Goal: Task Accomplishment & Management: Use online tool/utility

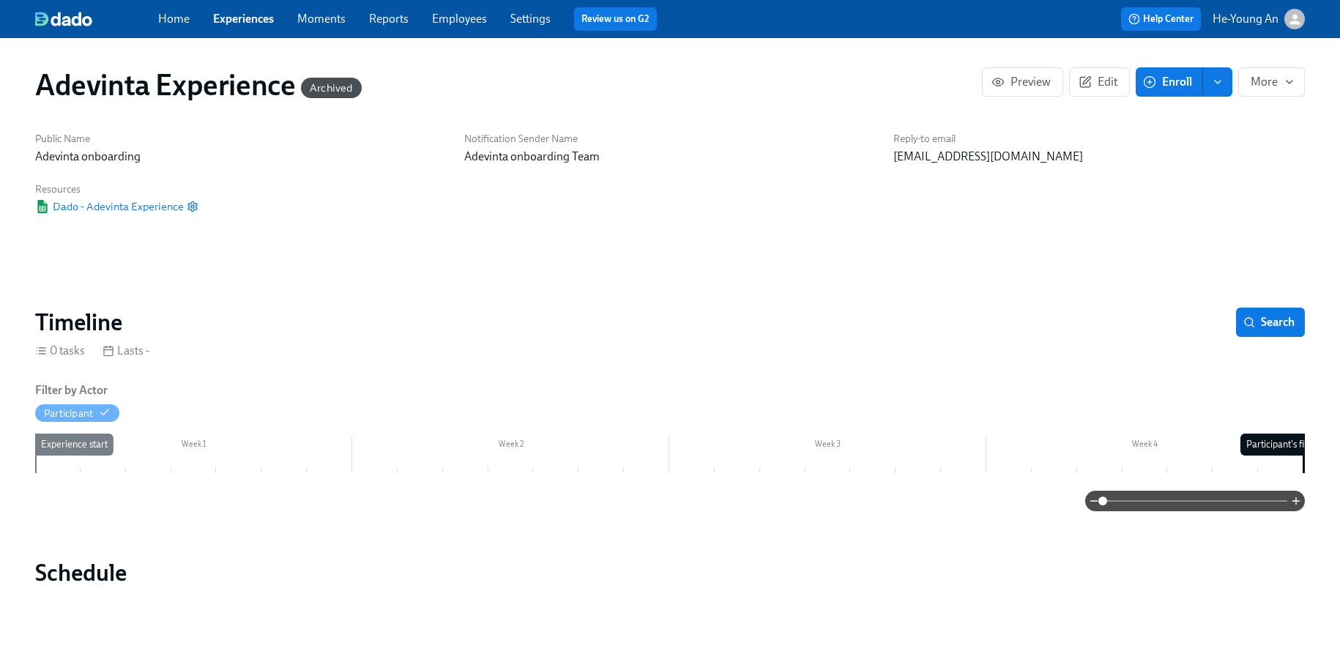
click at [241, 8] on div "Home Experiences Moments Reports Employees Settings Review us on G2" at bounding box center [444, 18] width 573 height 23
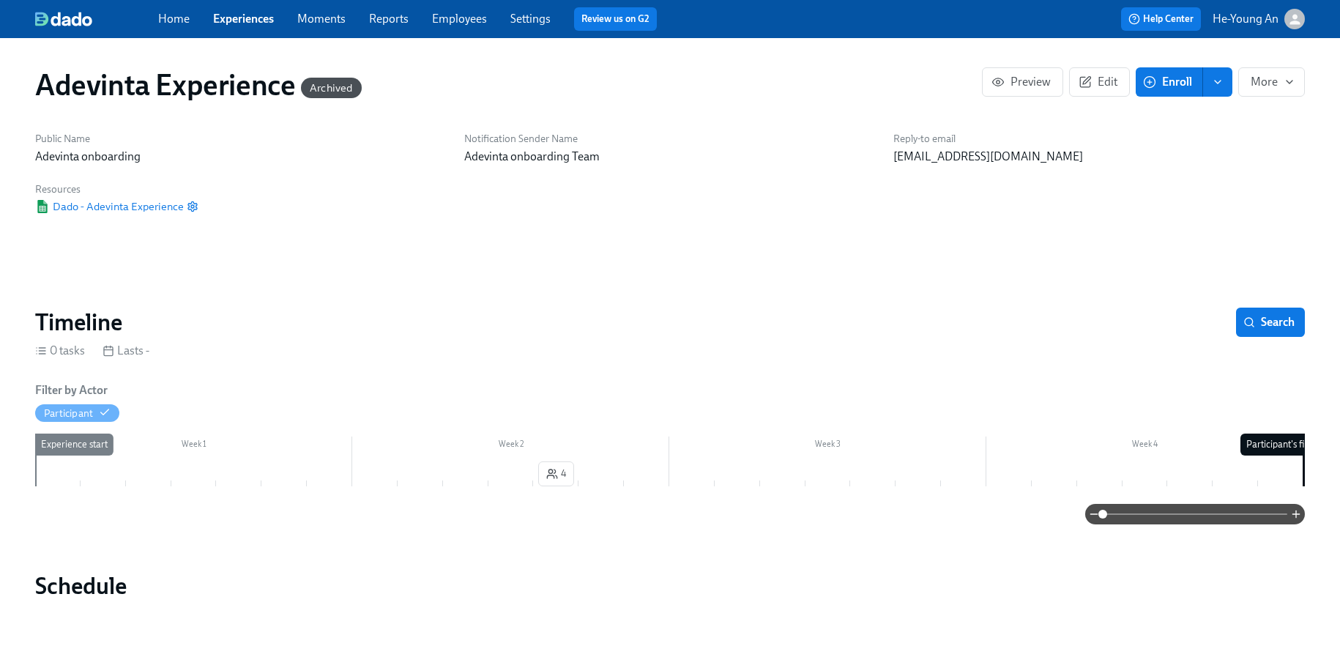
click at [253, 19] on link "Experiences" at bounding box center [243, 19] width 61 height 14
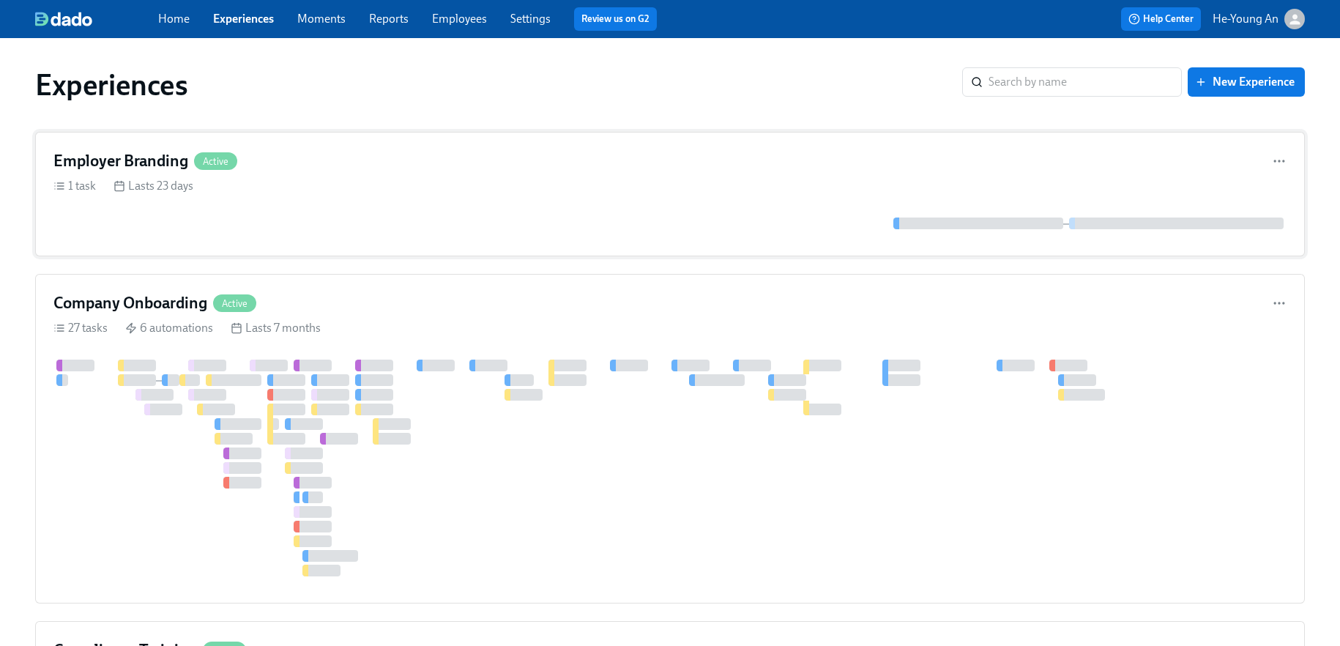
click at [308, 181] on div "1 task Lasts 23 days" at bounding box center [669, 186] width 1233 height 16
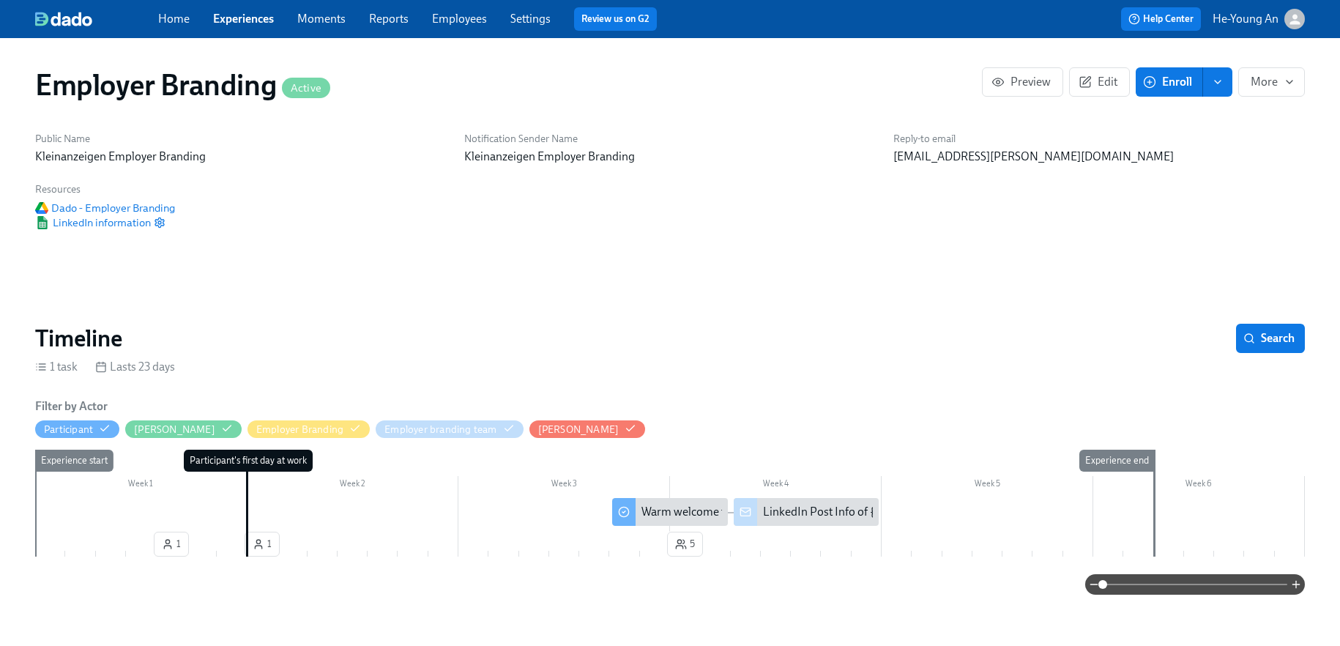
click at [259, 15] on link "Experiences" at bounding box center [243, 19] width 61 height 14
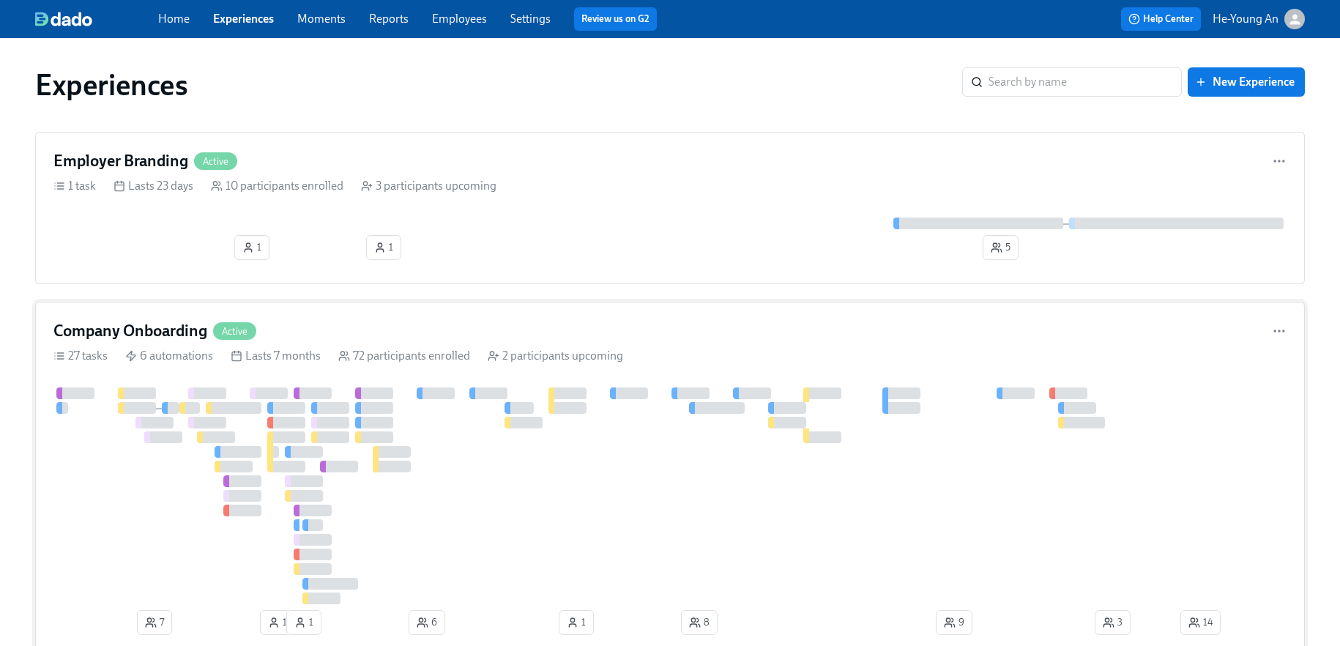
click at [349, 417] on div at bounding box center [1006, 495] width 1907 height 217
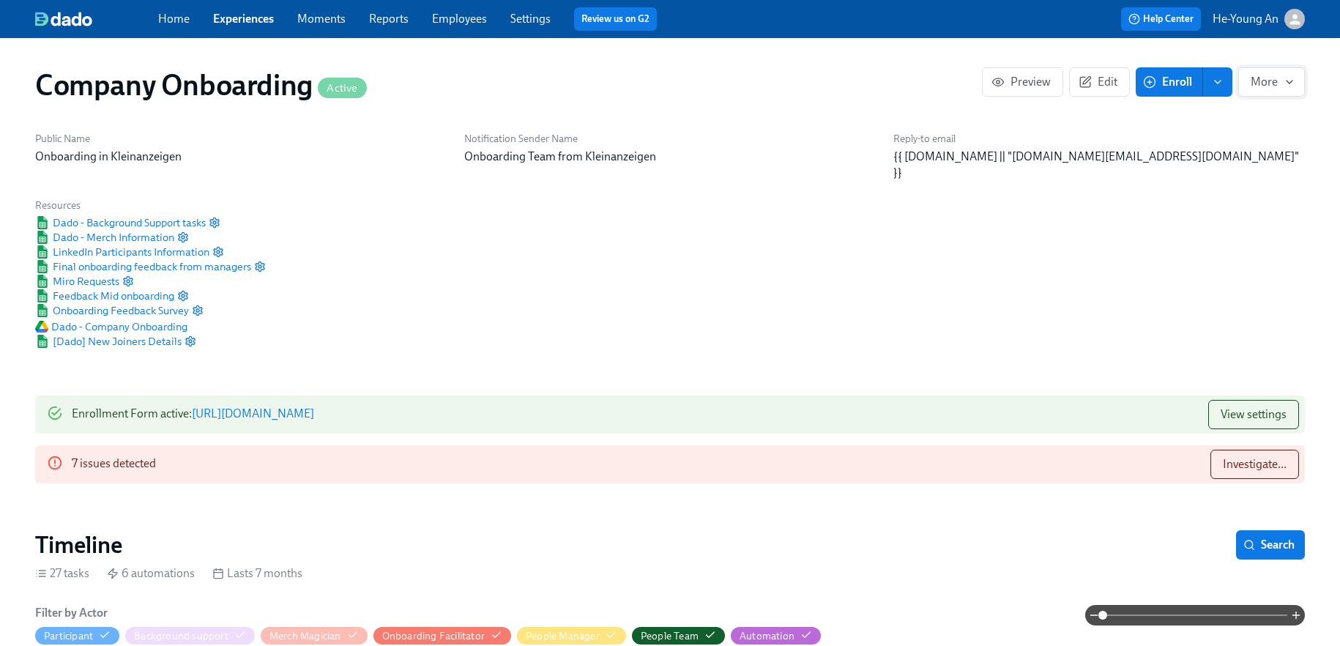
click at [1292, 76] on icon "button" at bounding box center [1289, 82] width 12 height 12
click at [1169, 284] on div at bounding box center [670, 323] width 1340 height 646
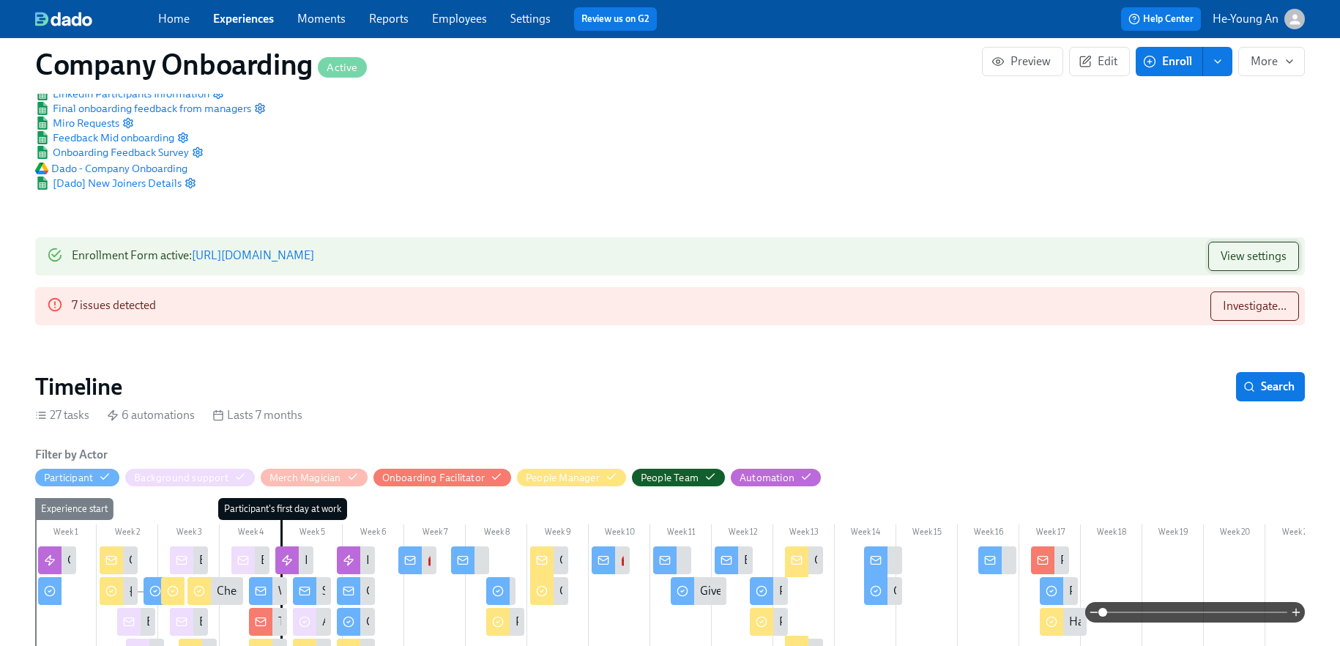
scroll to position [242, 0]
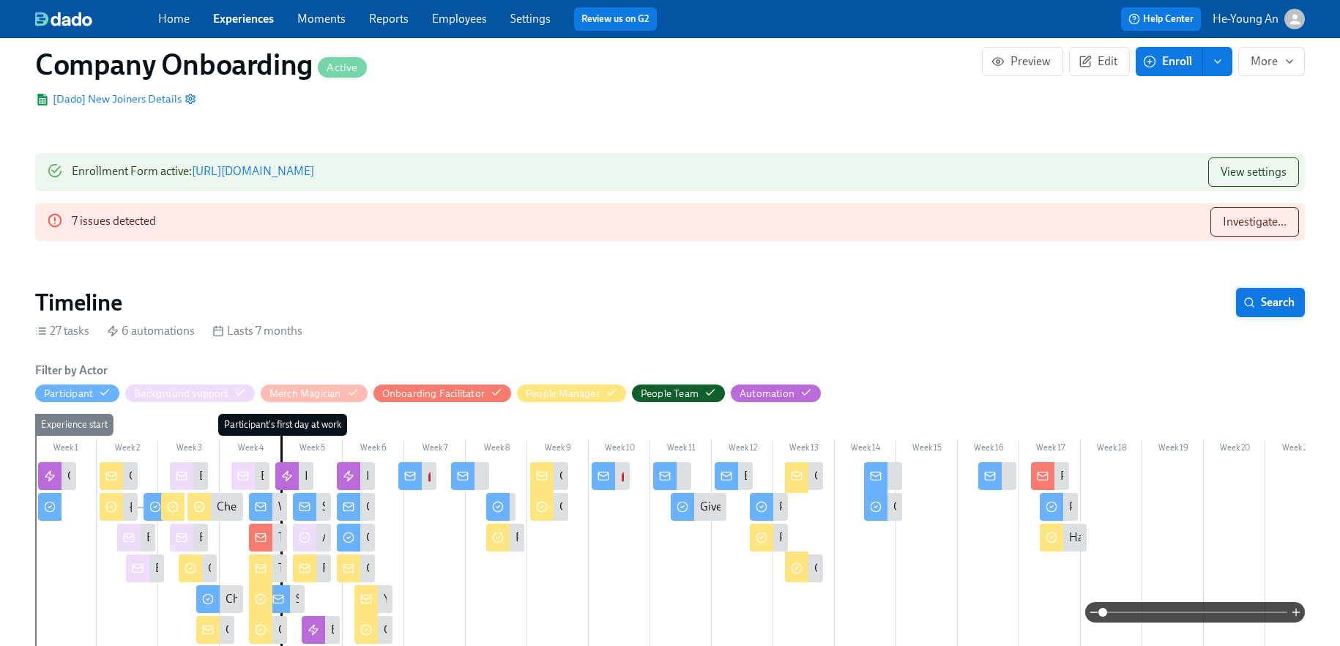
click at [1281, 295] on span "Search" at bounding box center [1270, 302] width 48 height 15
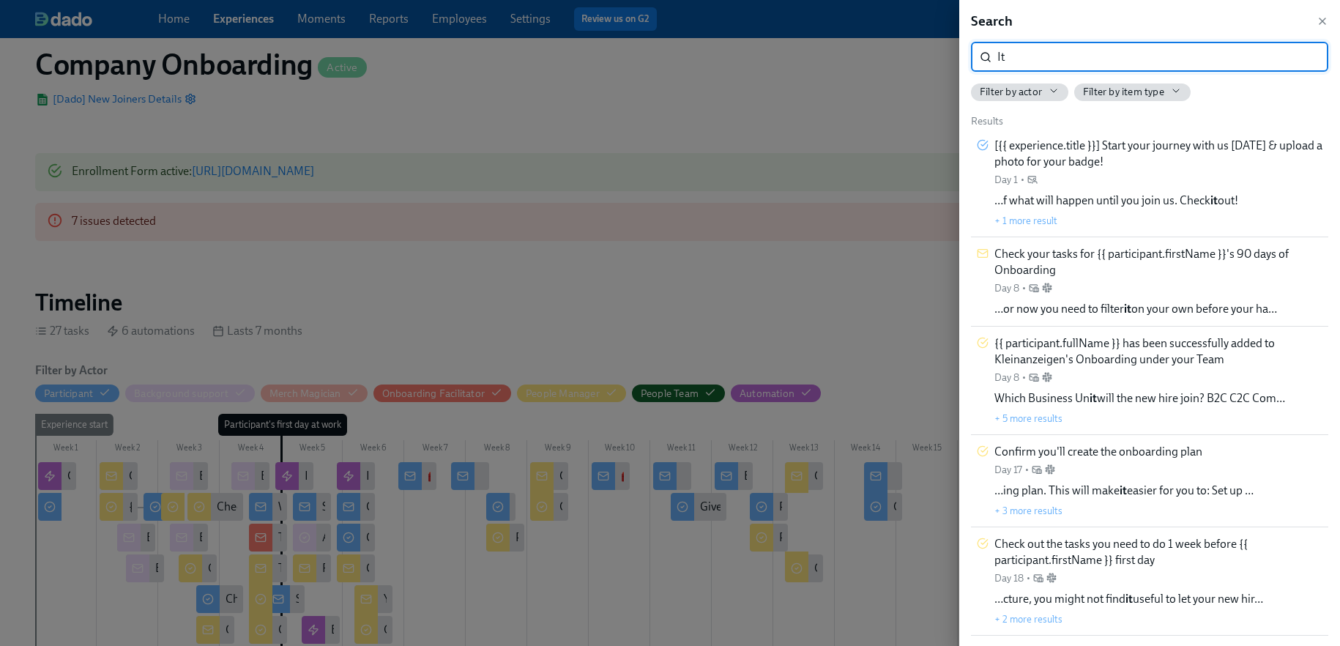
type input "I"
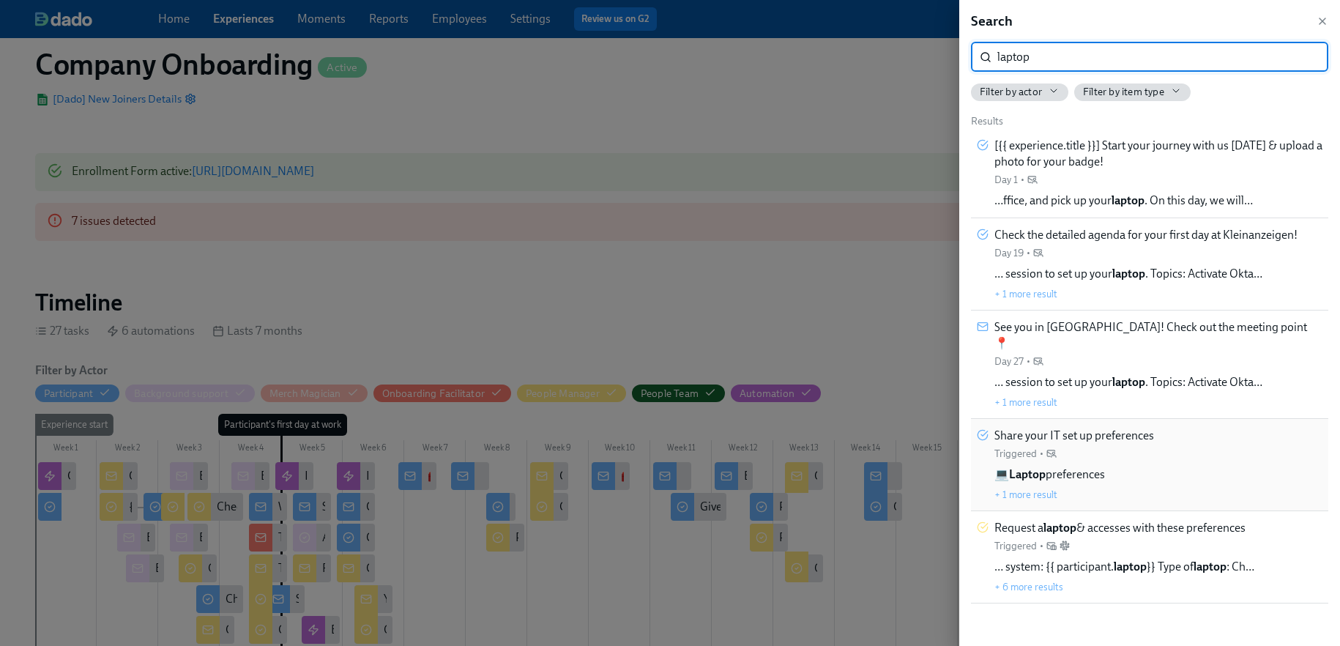
type input "laptop"
click at [1125, 428] on div "Share your IT set up preferences Triggered •" at bounding box center [1074, 444] width 160 height 33
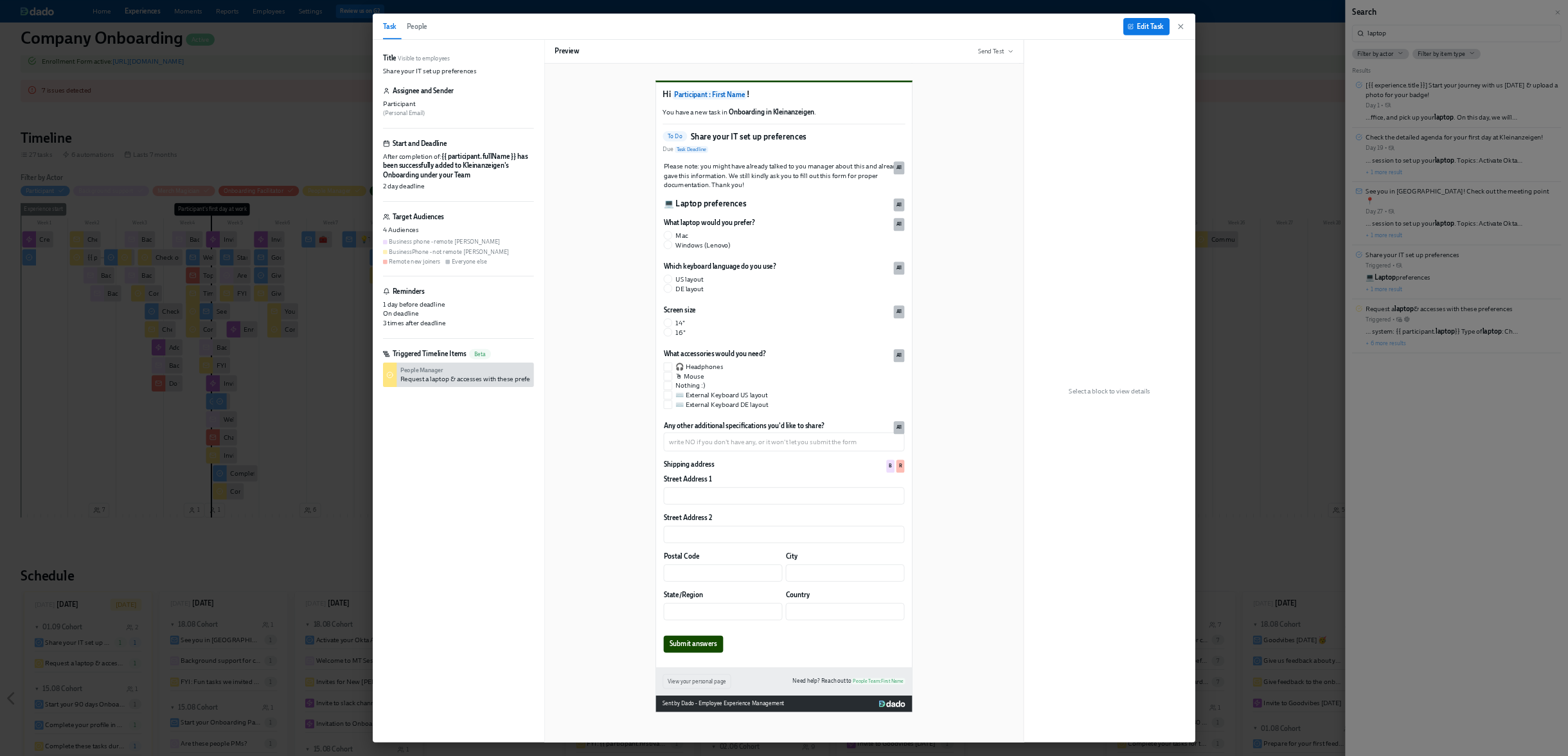
scroll to position [0, 40823]
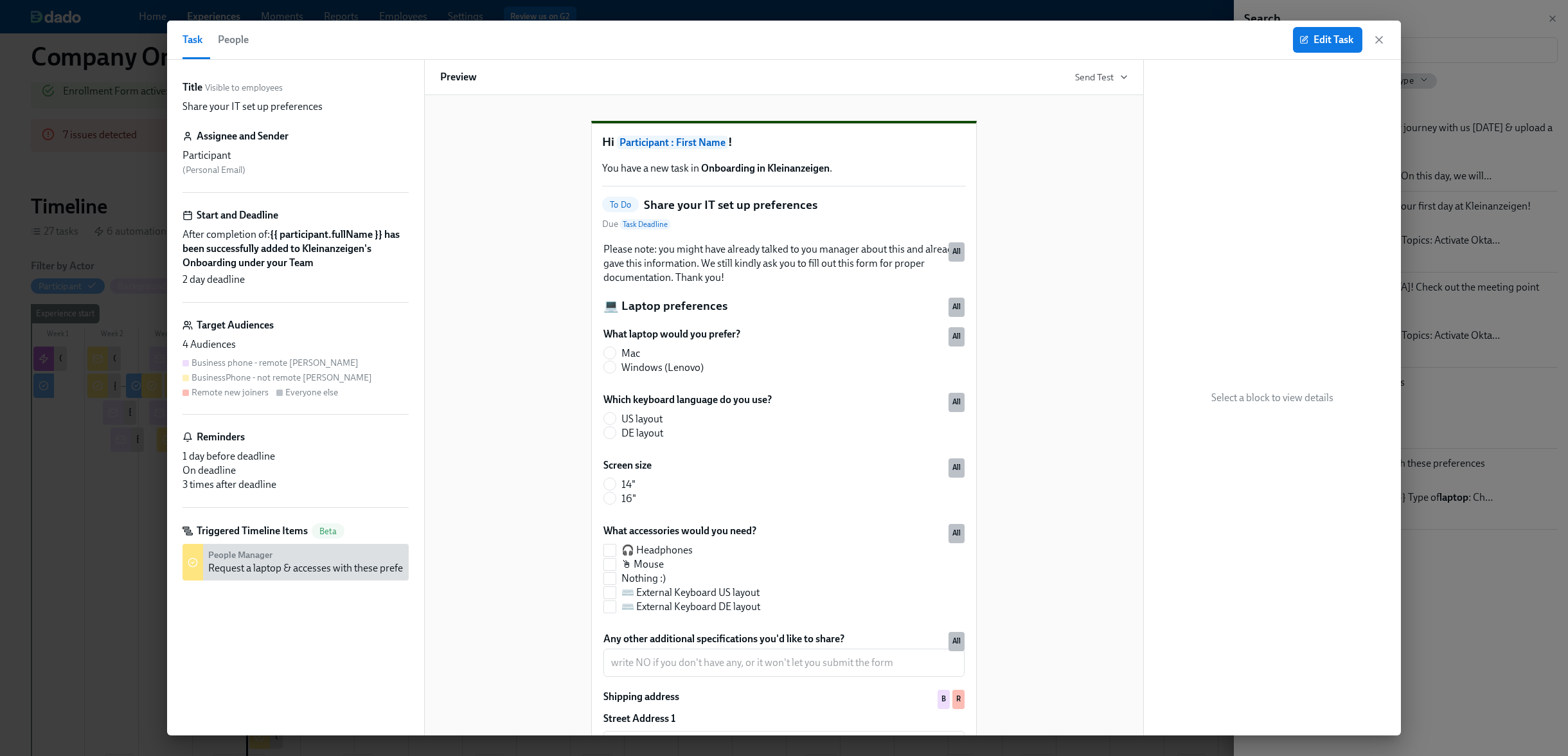
click at [1176, 54] on div "Task People Edit Task" at bounding box center [784, 40] width 1234 height 40
click at [1176, 41] on icon "button" at bounding box center [1379, 40] width 13 height 13
